Goal: Task Accomplishment & Management: Manage account settings

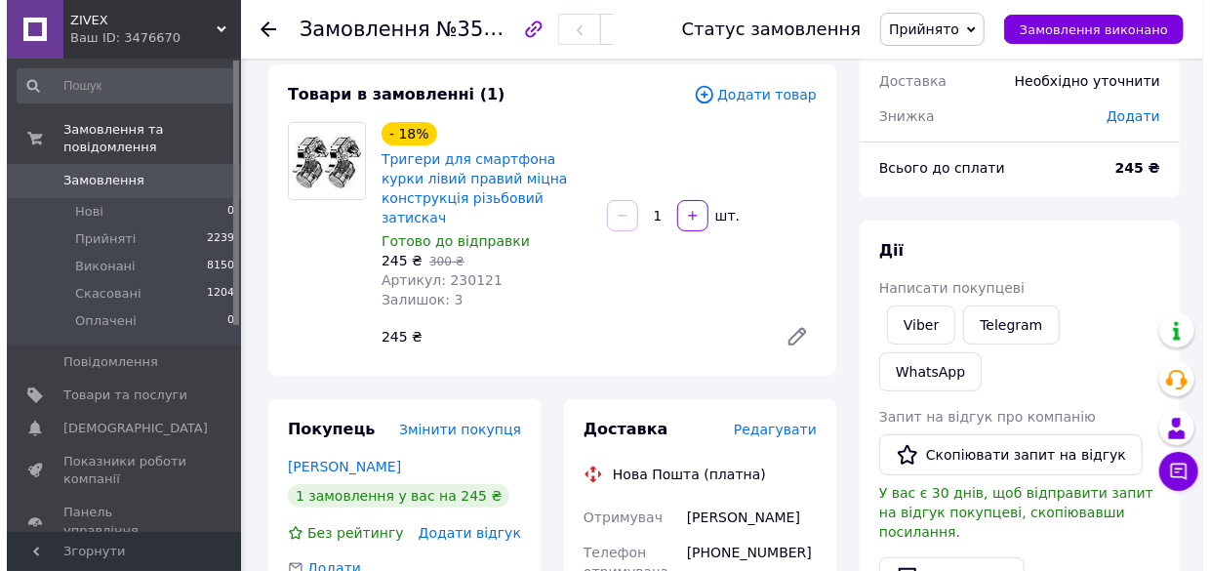
scroll to position [265, 0]
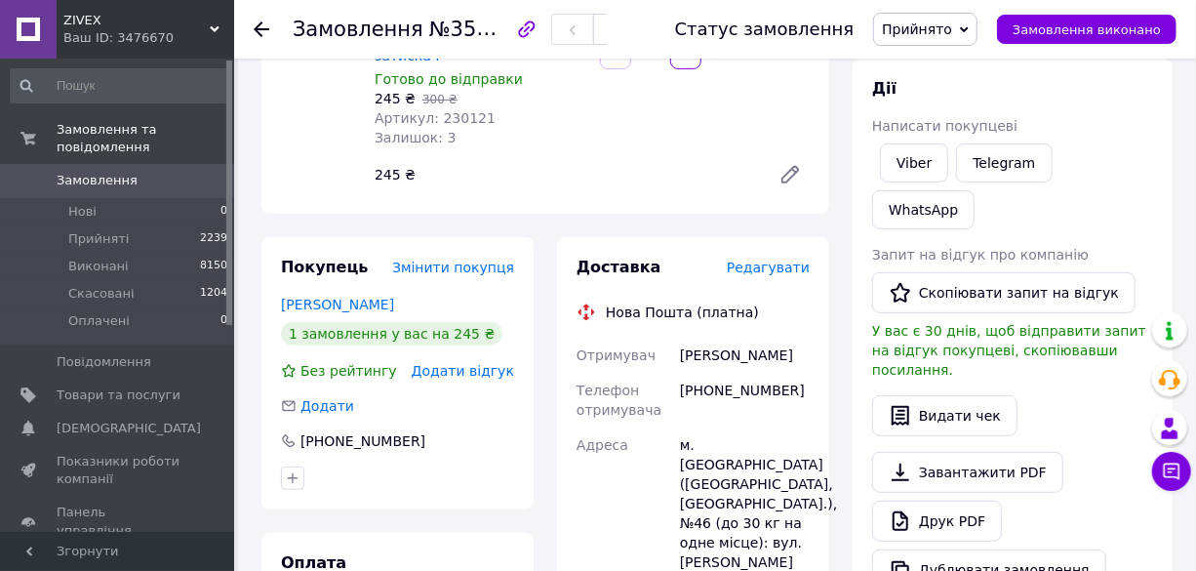
click at [798, 257] on div "Доставка Редагувати" at bounding box center [693, 268] width 233 height 22
click at [802, 260] on span "Редагувати" at bounding box center [768, 268] width 83 height 16
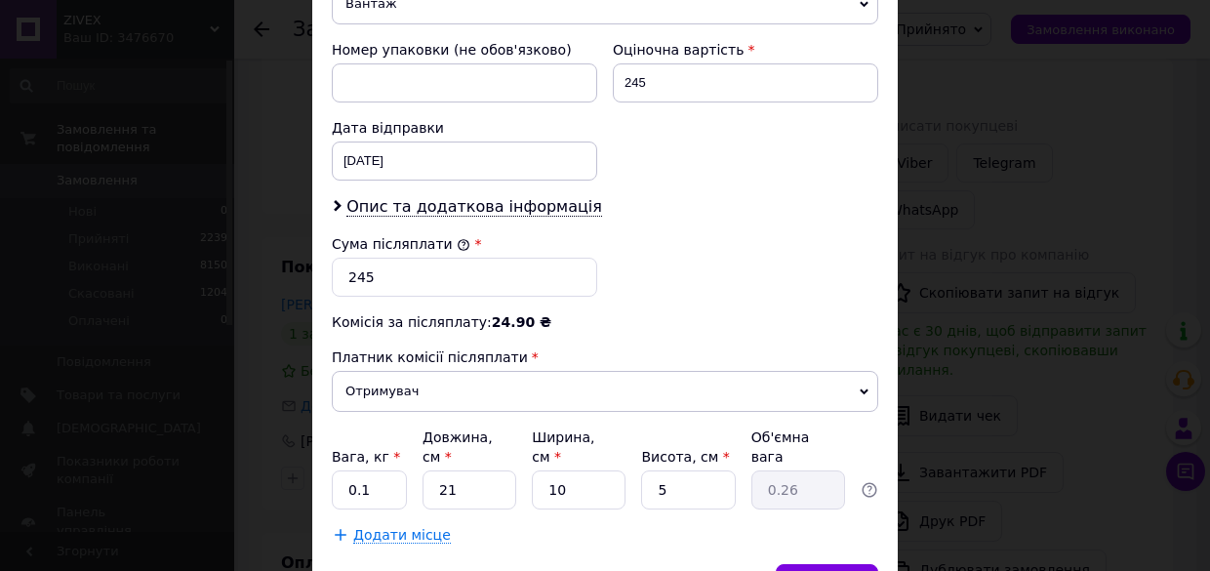
scroll to position [915, 0]
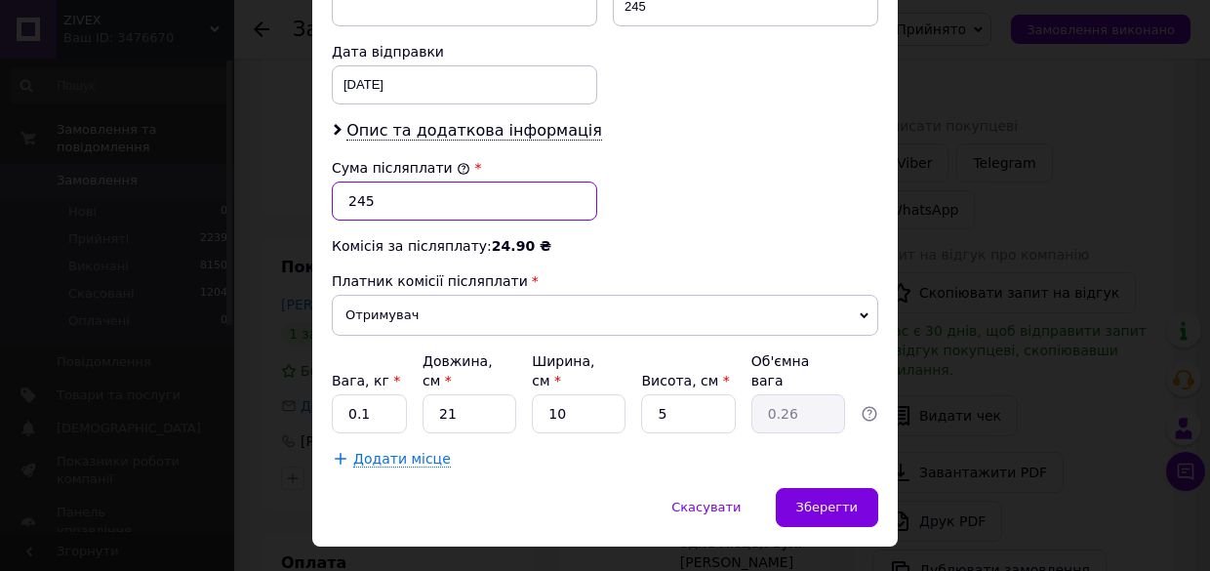
drag, startPoint x: 405, startPoint y: 174, endPoint x: 288, endPoint y: 178, distance: 117.1
click at [288, 178] on div "× Редагування доставки Спосіб доставки Нова Пошта (платна) Платник Отримувач Ві…" at bounding box center [605, 285] width 1210 height 571
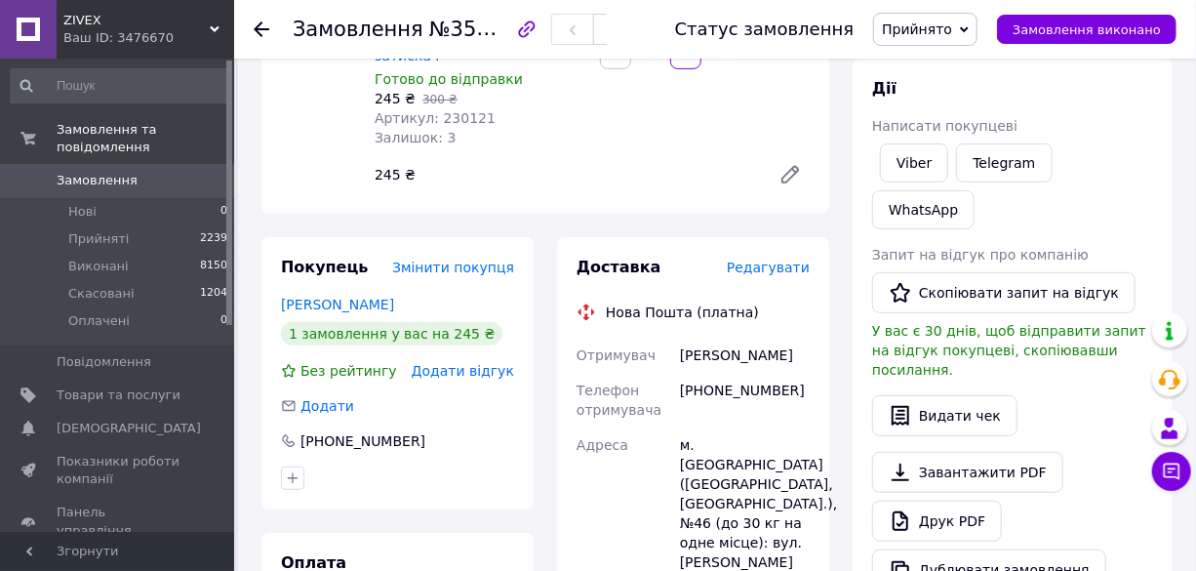
click at [749, 260] on span "Редагувати" at bounding box center [768, 268] width 83 height 16
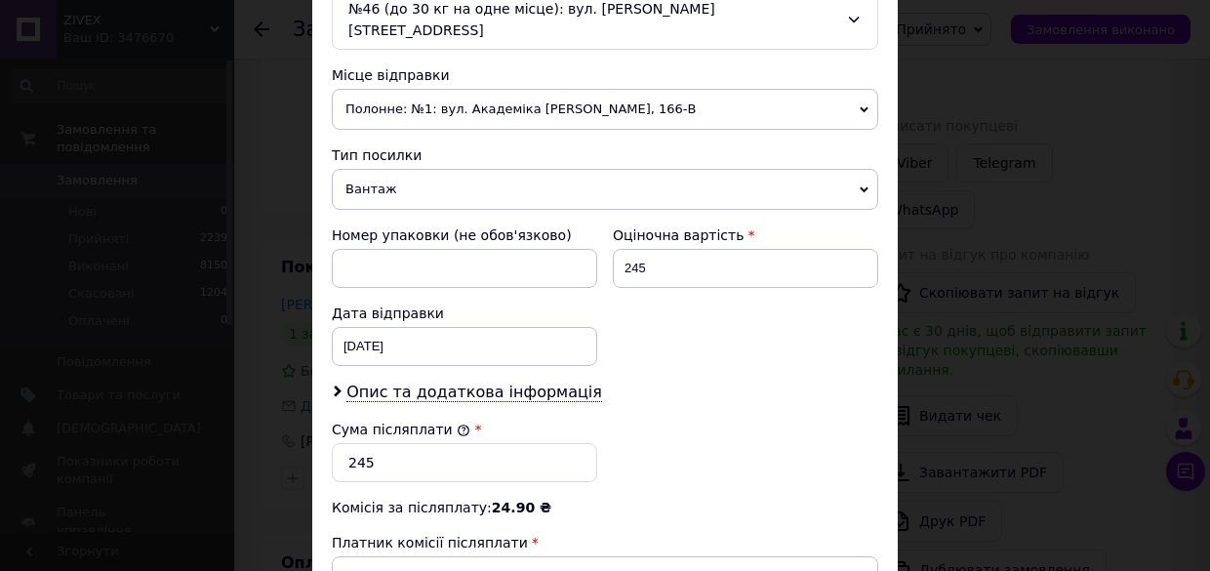
scroll to position [798, 0]
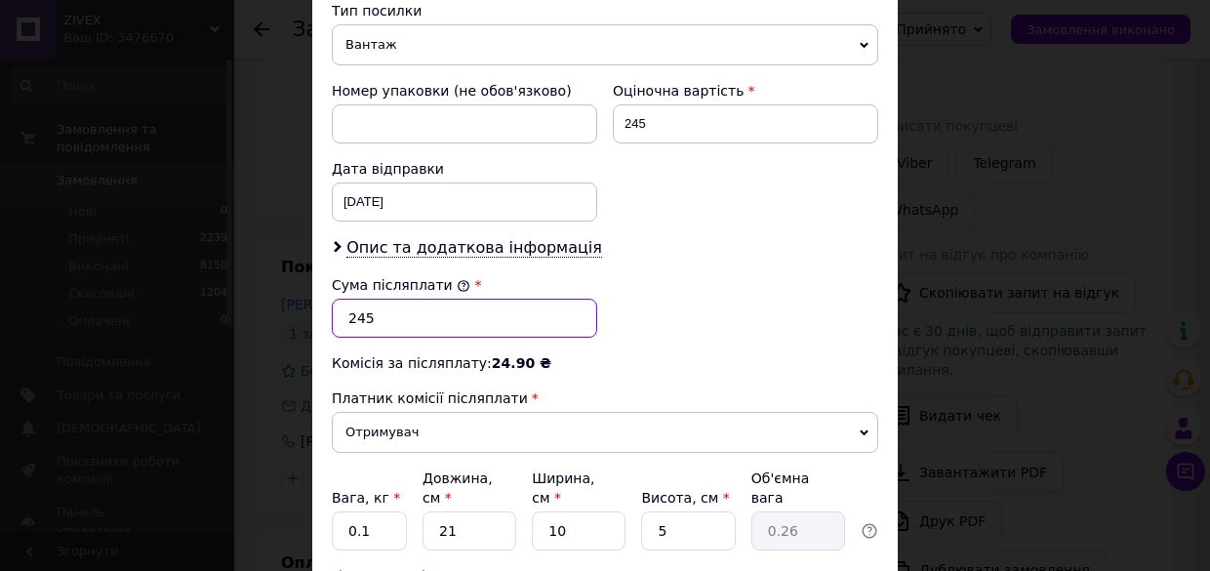
click at [407, 299] on input "245" at bounding box center [464, 318] width 265 height 39
type input "2"
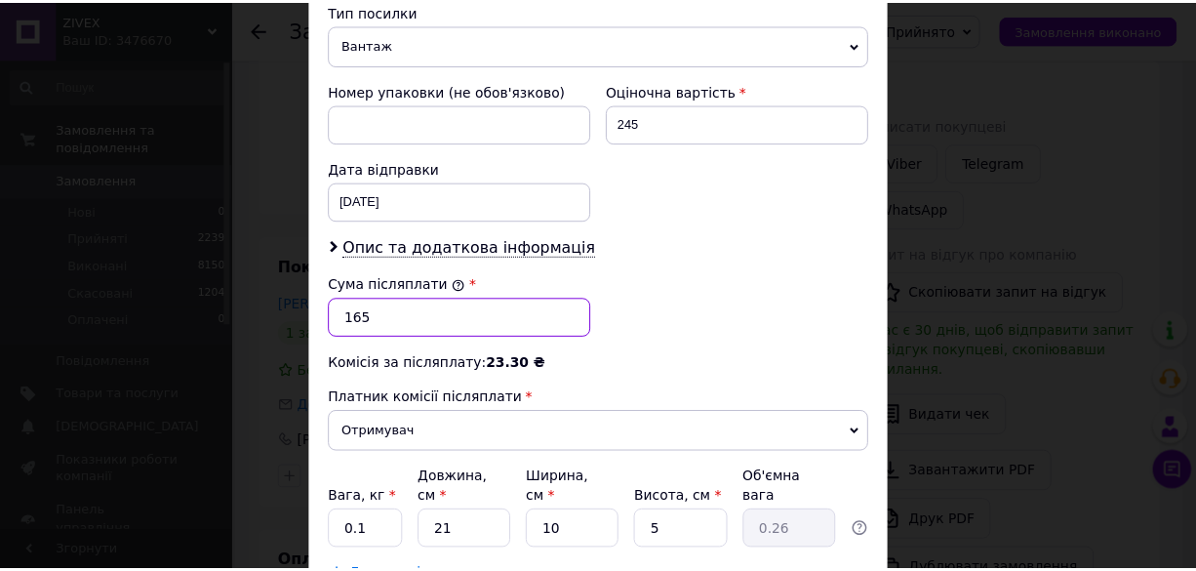
scroll to position [915, 0]
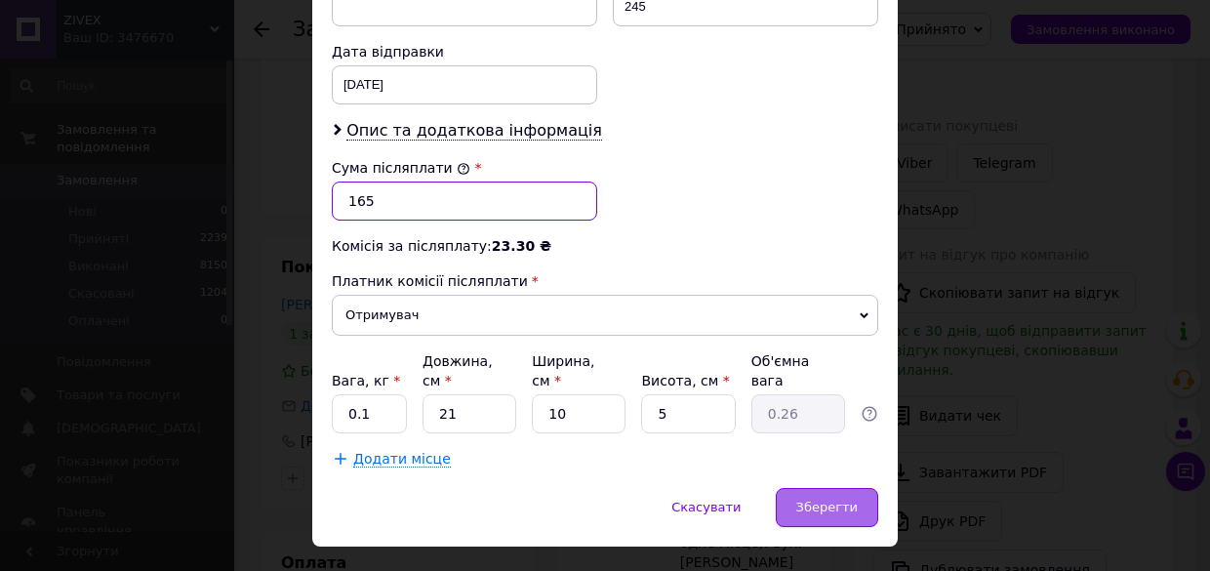
type input "165"
click at [810, 500] on span "Зберегти" at bounding box center [826, 507] width 61 height 15
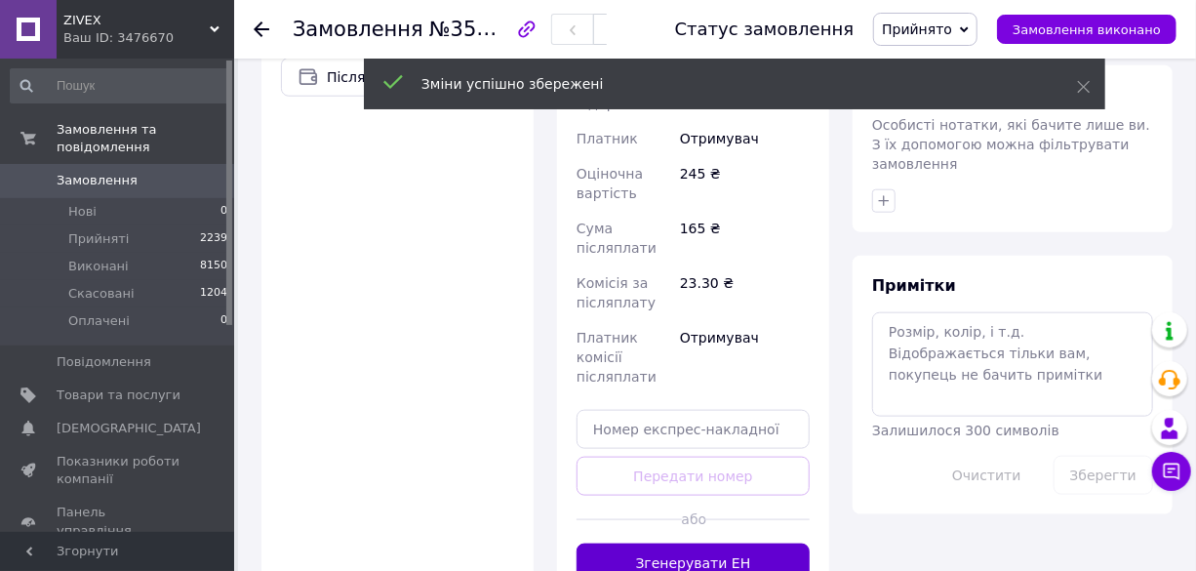
click at [699, 543] on button "Згенерувати ЕН" at bounding box center [693, 562] width 233 height 39
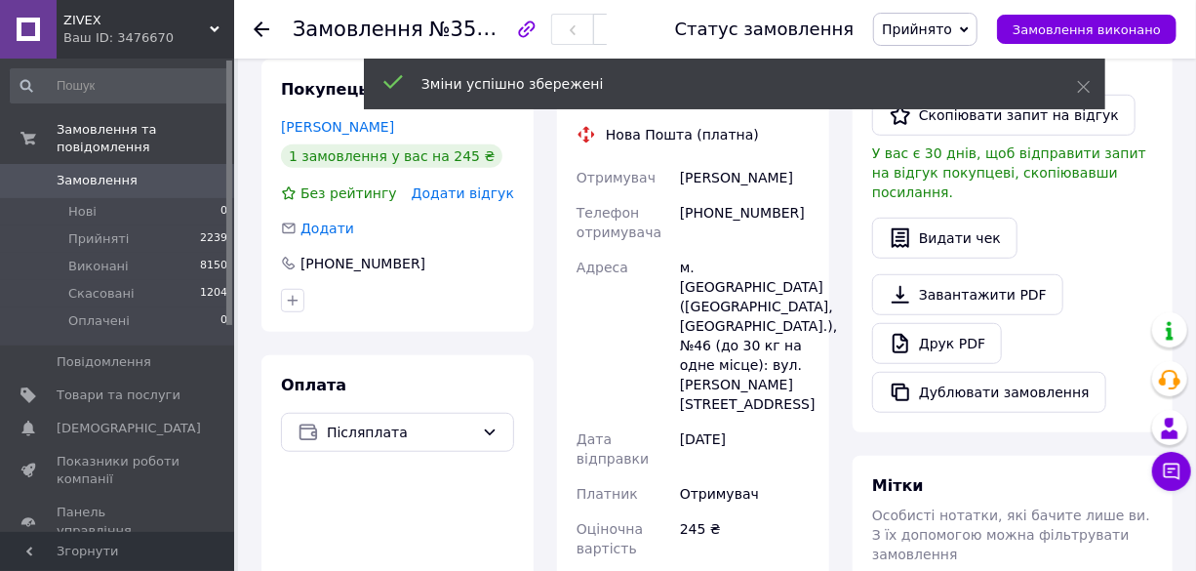
scroll to position [354, 0]
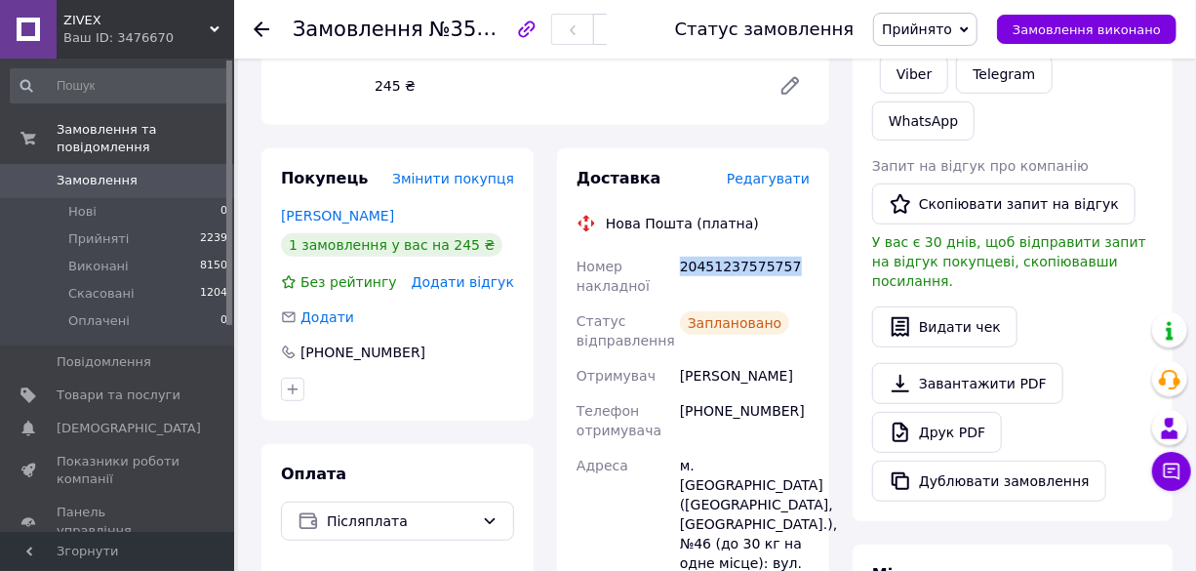
drag, startPoint x: 791, startPoint y: 243, endPoint x: 682, endPoint y: 247, distance: 109.3
click at [682, 249] on div "20451237575757" at bounding box center [745, 276] width 138 height 55
copy div "20451237575757"
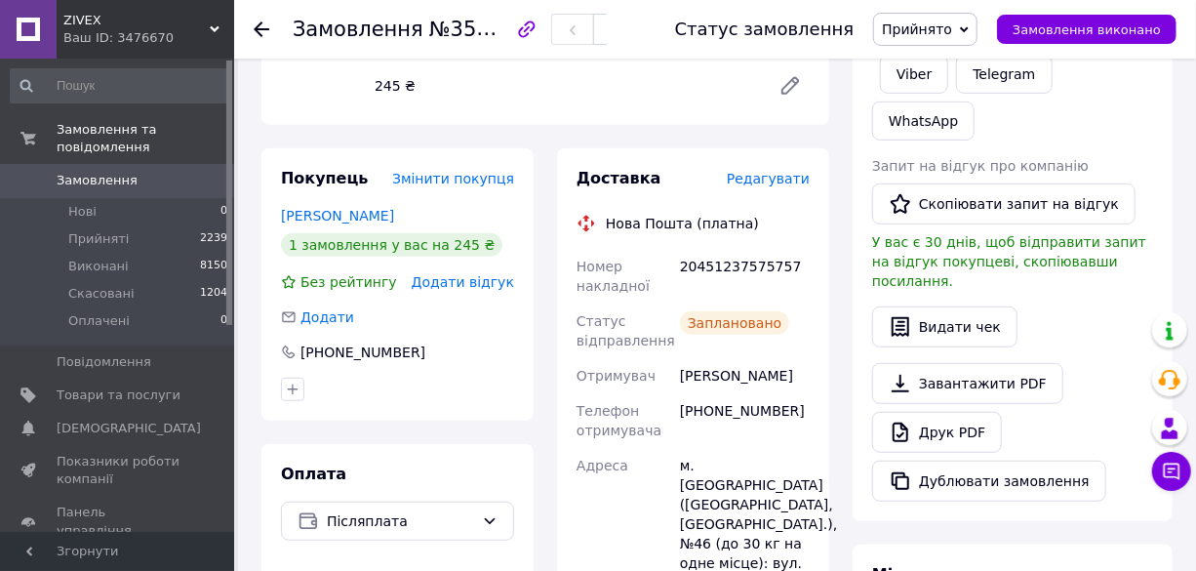
click at [107, 172] on span "Замовлення" at bounding box center [97, 181] width 81 height 18
